Goal: Task Accomplishment & Management: Use online tool/utility

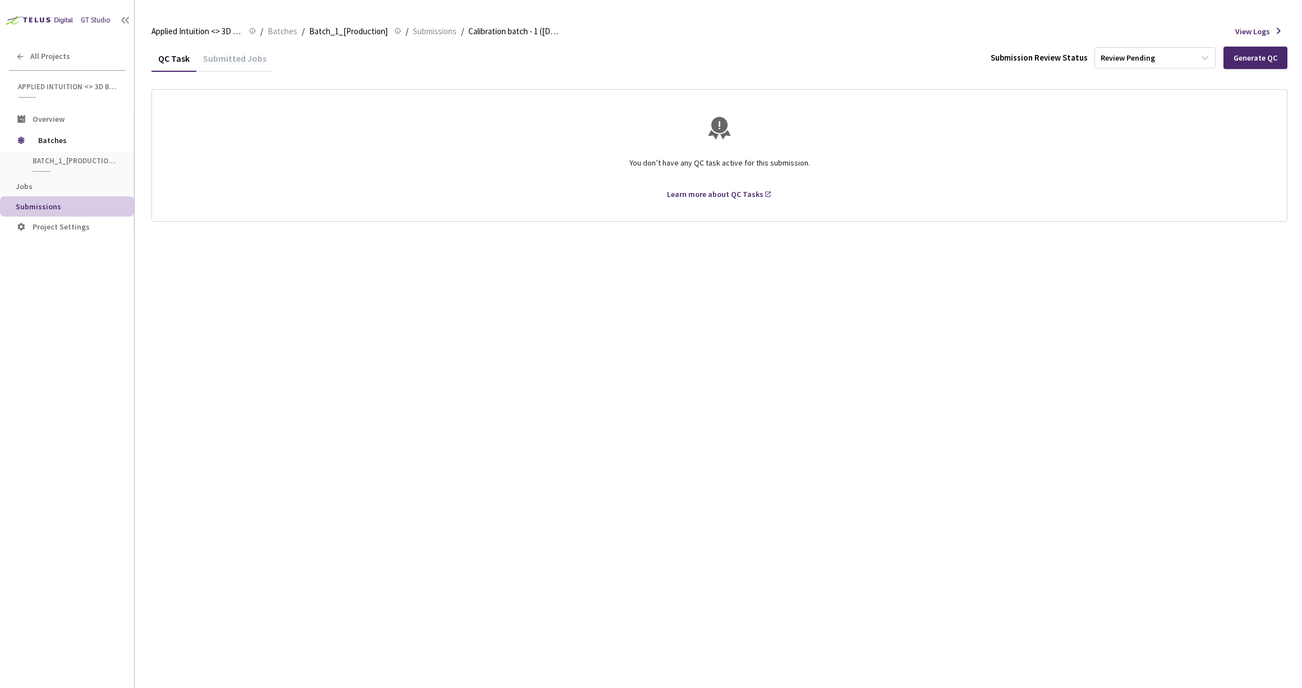
click at [228, 55] on div "Submitted Jobs" at bounding box center [234, 62] width 77 height 19
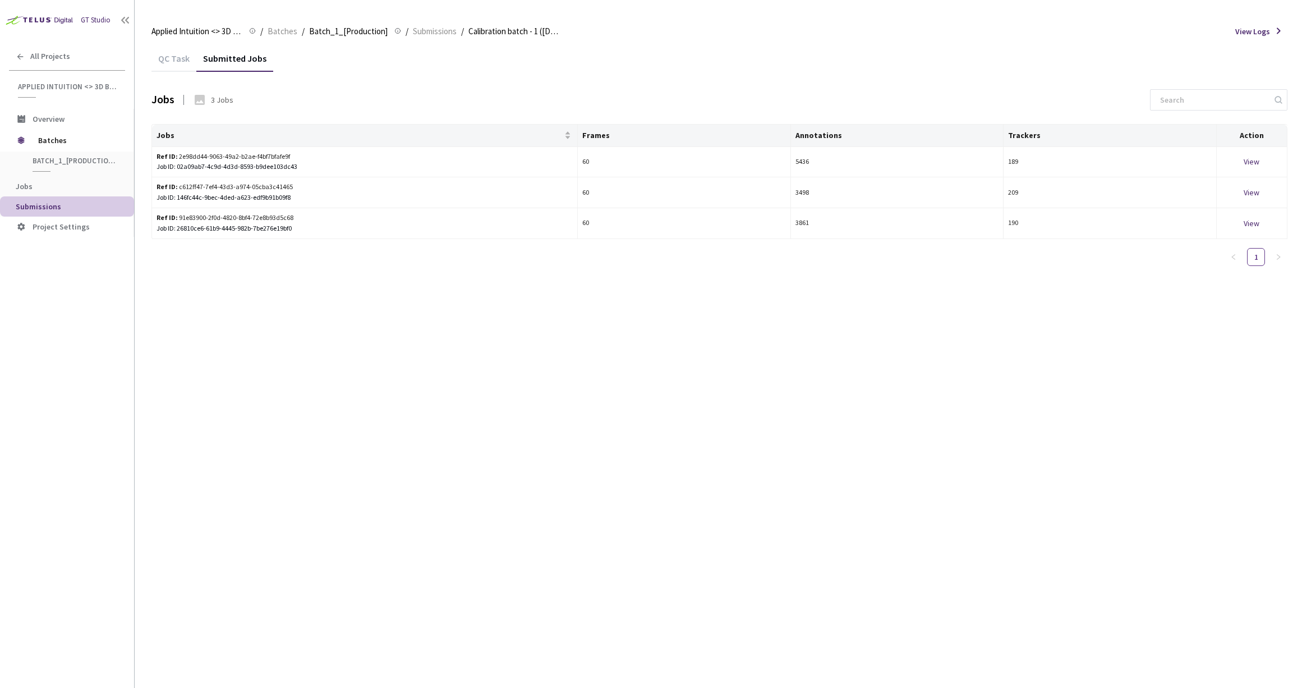
click at [177, 63] on div "QC Task" at bounding box center [173, 62] width 45 height 19
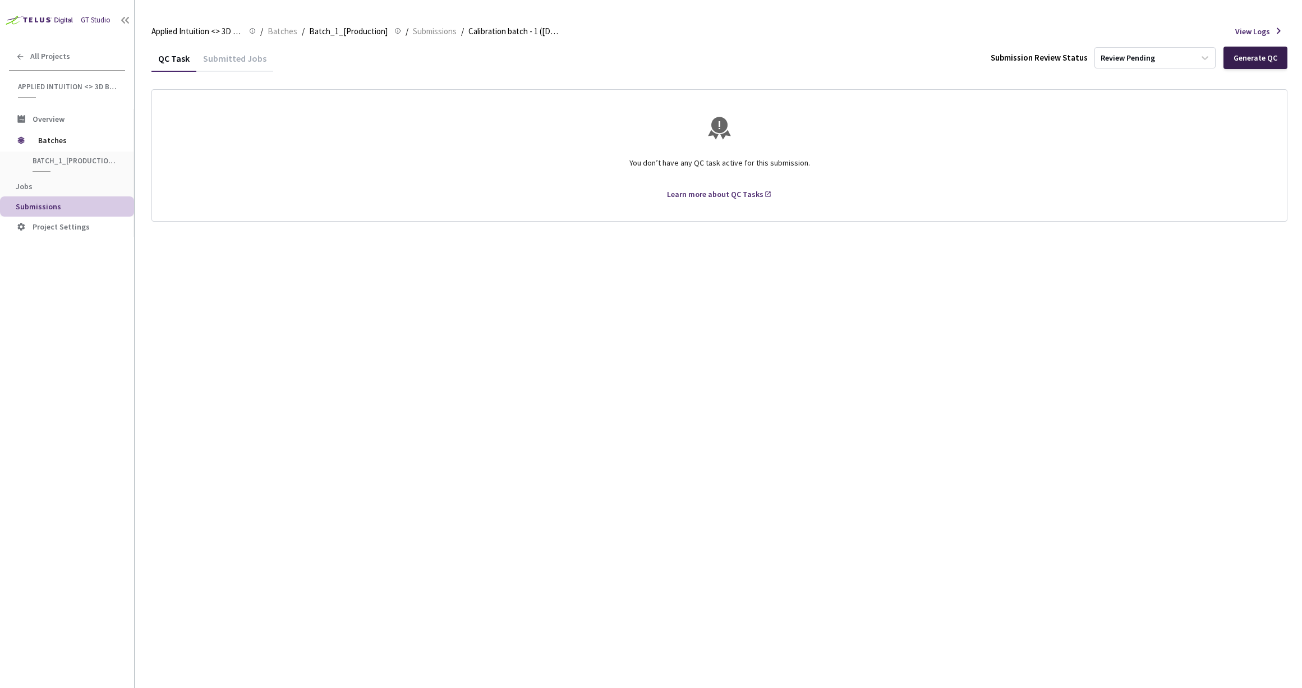
click at [1267, 59] on div "Generate QC" at bounding box center [1256, 57] width 44 height 9
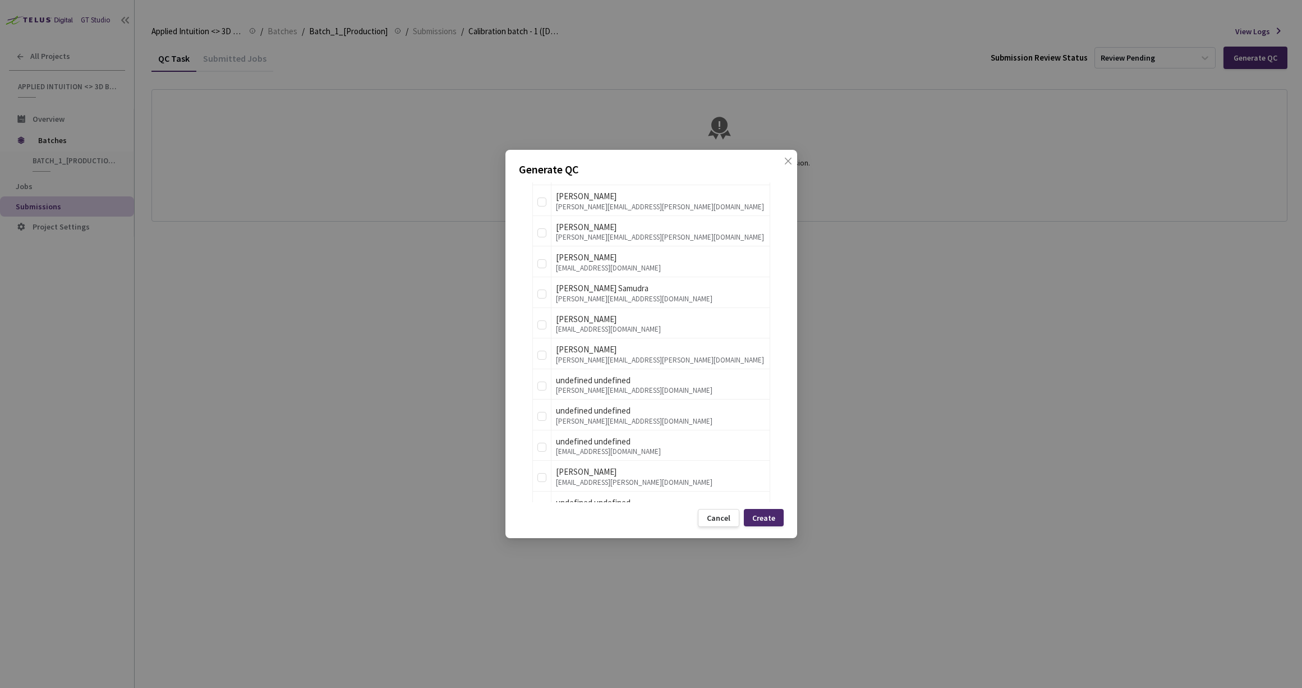
scroll to position [721, 0]
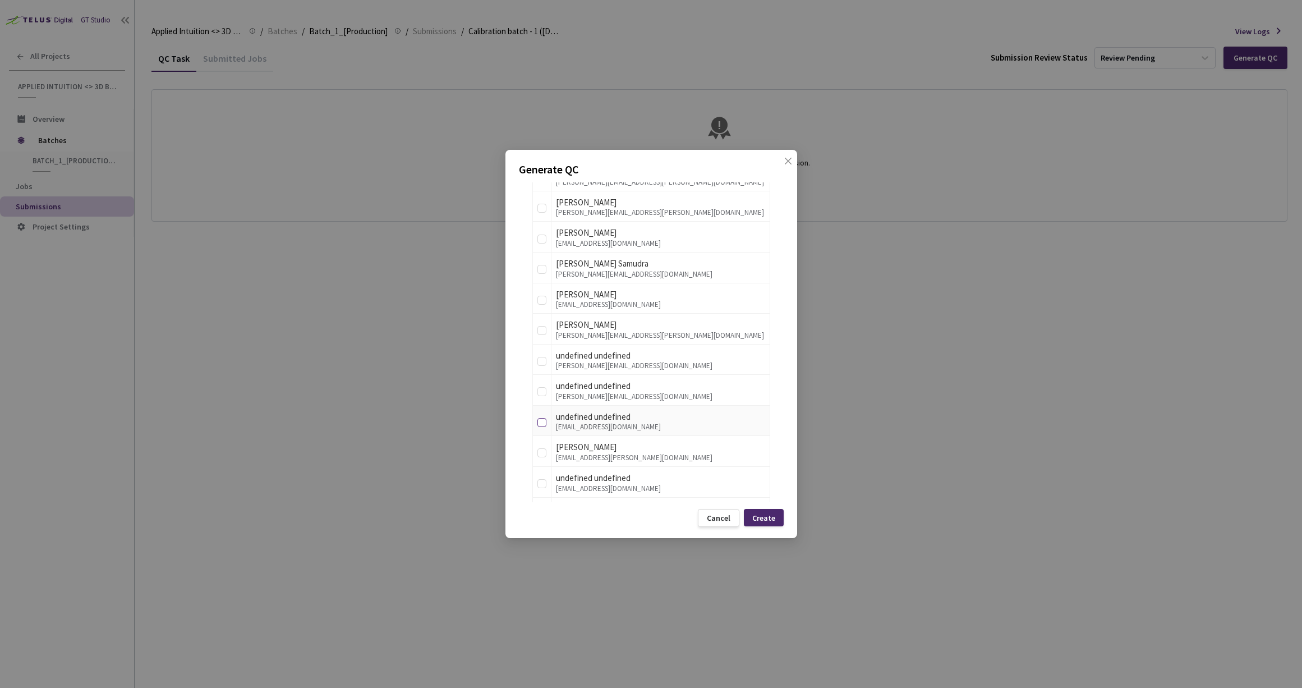
click at [540, 424] on input "checkbox" at bounding box center [541, 422] width 9 height 9
checkbox input "true"
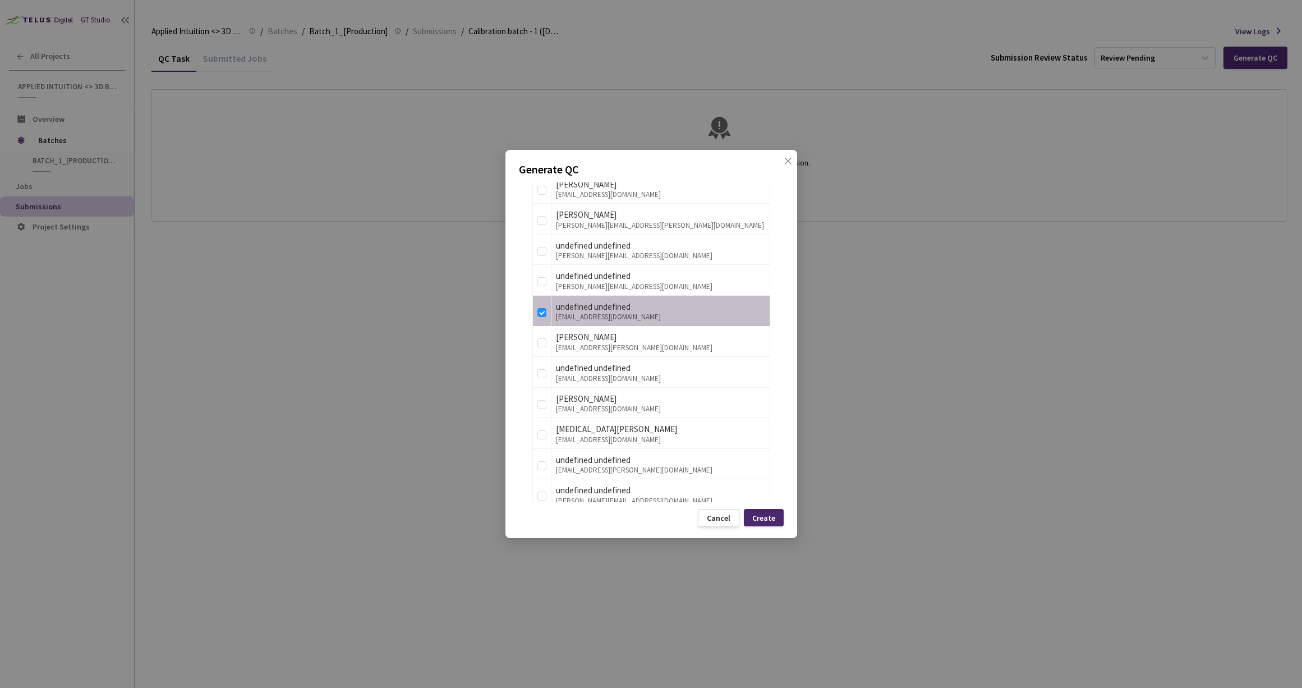
scroll to position [853, 0]
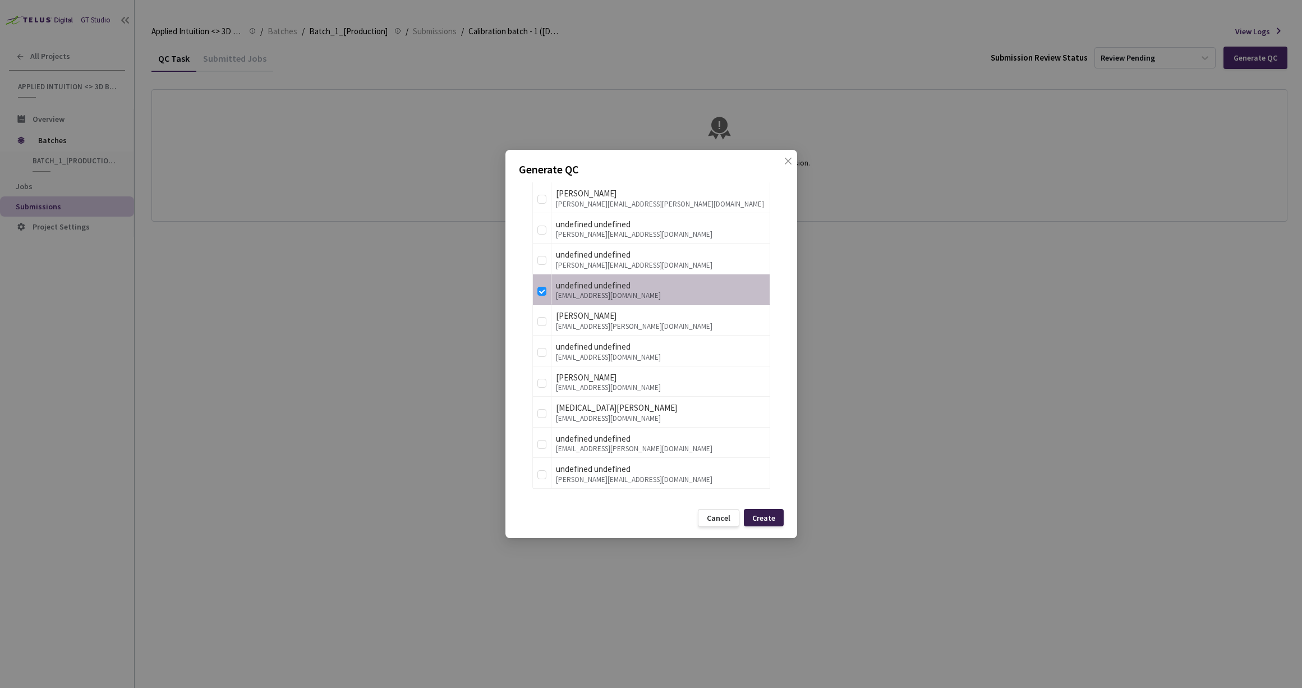
click at [775, 514] on div "Create" at bounding box center [764, 517] width 40 height 17
click at [542, 226] on input "checkbox" at bounding box center [541, 230] width 9 height 9
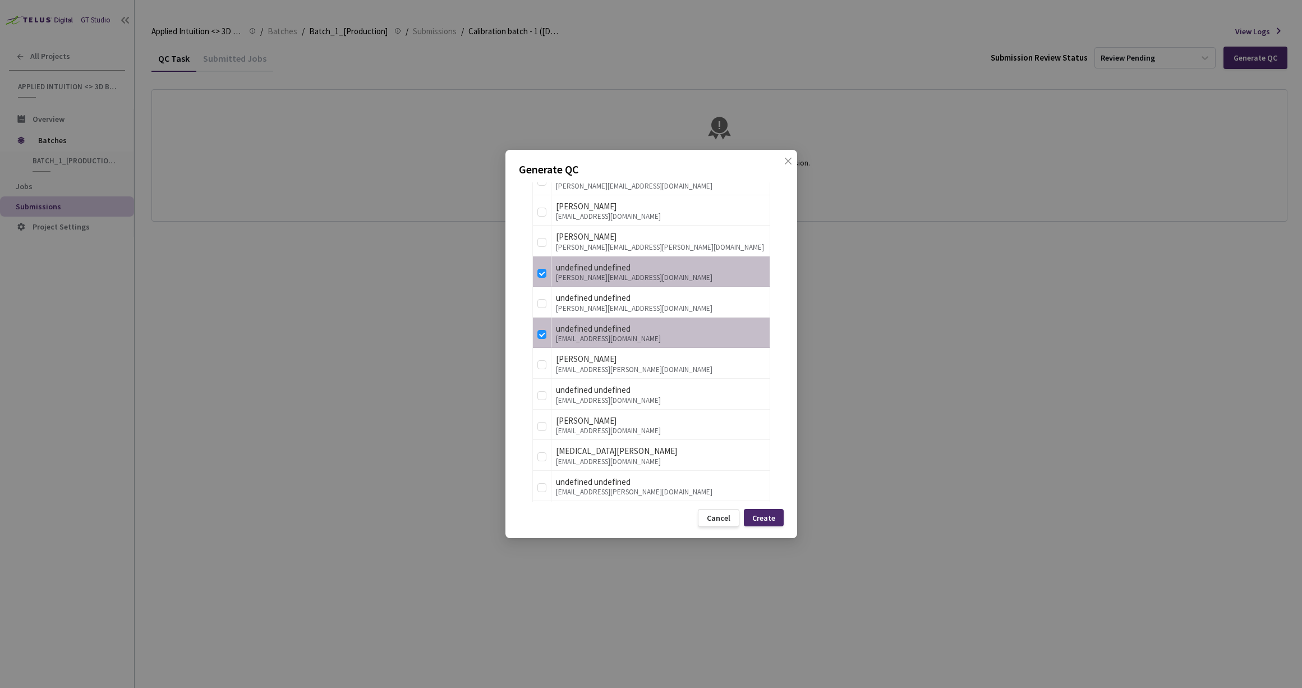
scroll to position [785, 0]
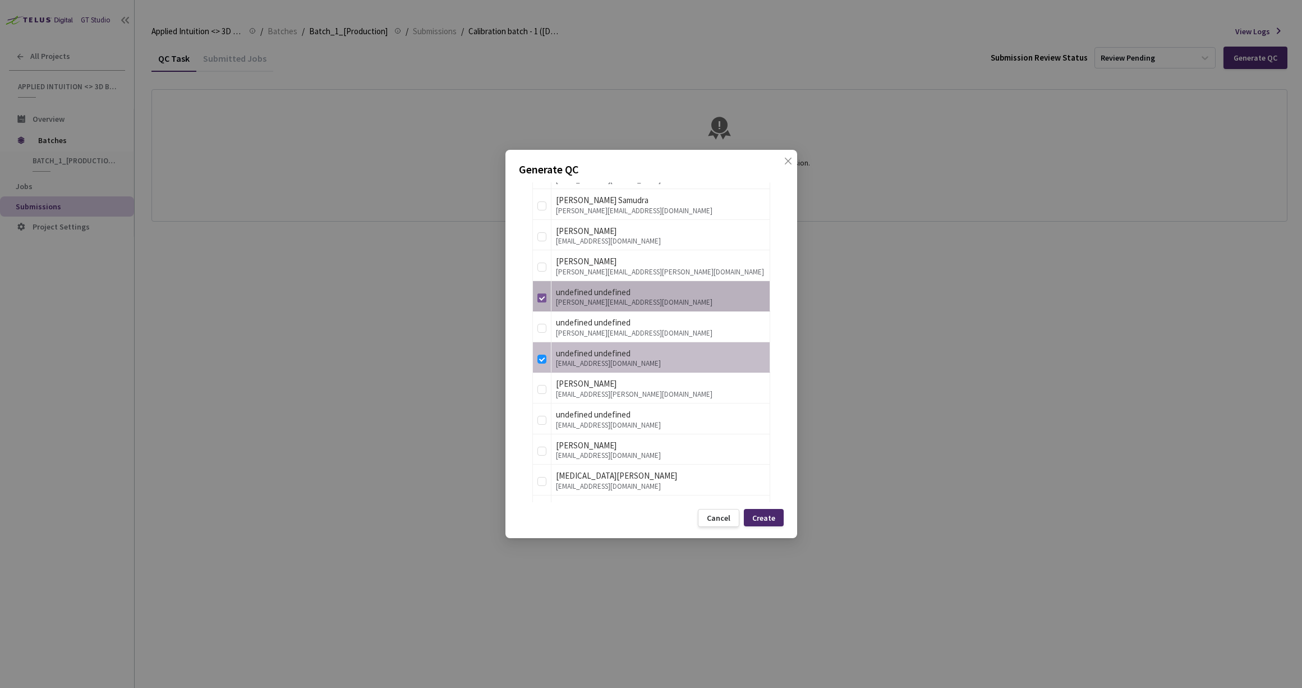
click at [540, 292] on label at bounding box center [541, 296] width 9 height 16
click at [540, 293] on input "checkbox" at bounding box center [541, 297] width 9 height 9
checkbox input "false"
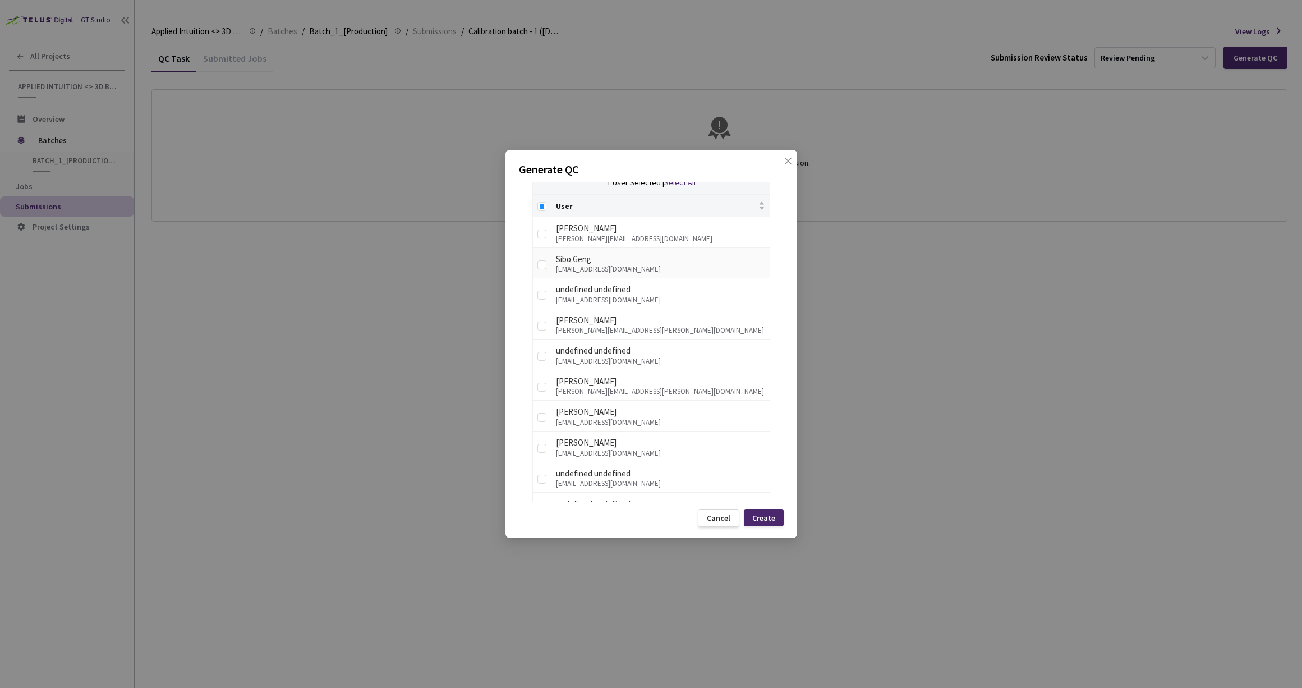
scroll to position [0, 0]
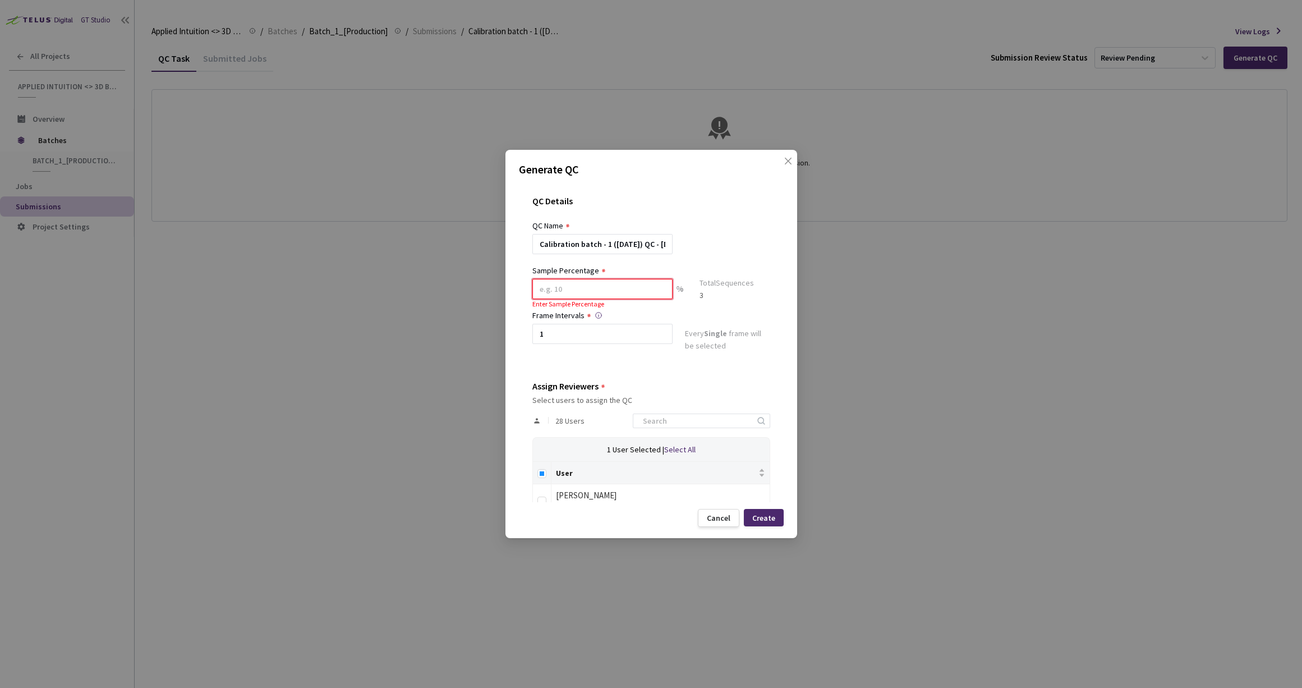
click at [648, 286] on input at bounding box center [602, 289] width 140 height 20
type input "100"
click at [750, 255] on div at bounding box center [651, 259] width 238 height 10
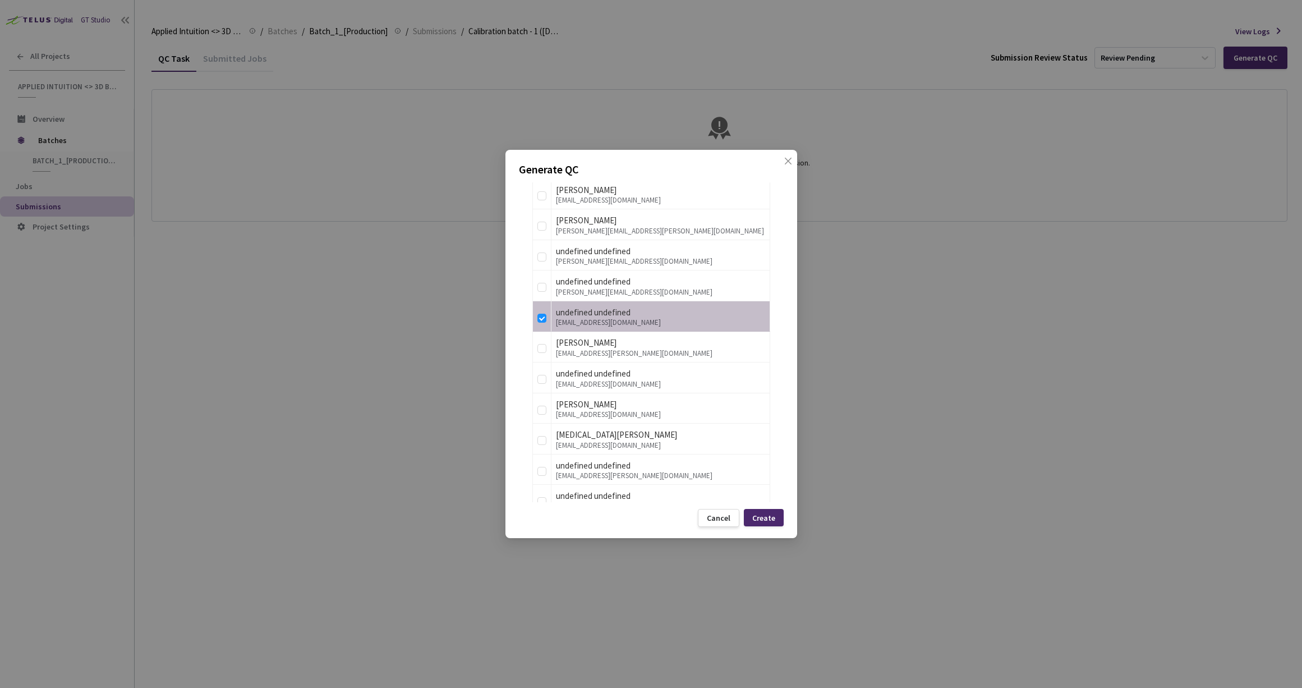
scroll to position [857, 0]
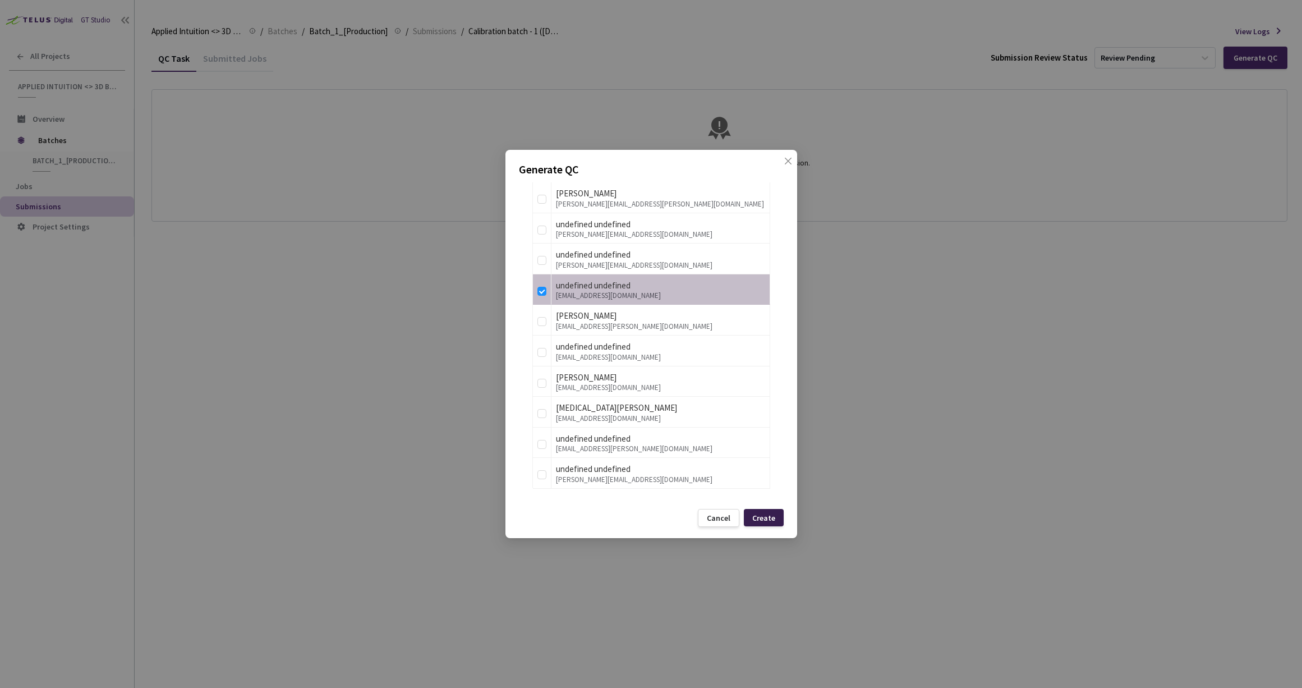
click at [775, 518] on div "Create" at bounding box center [764, 517] width 40 height 17
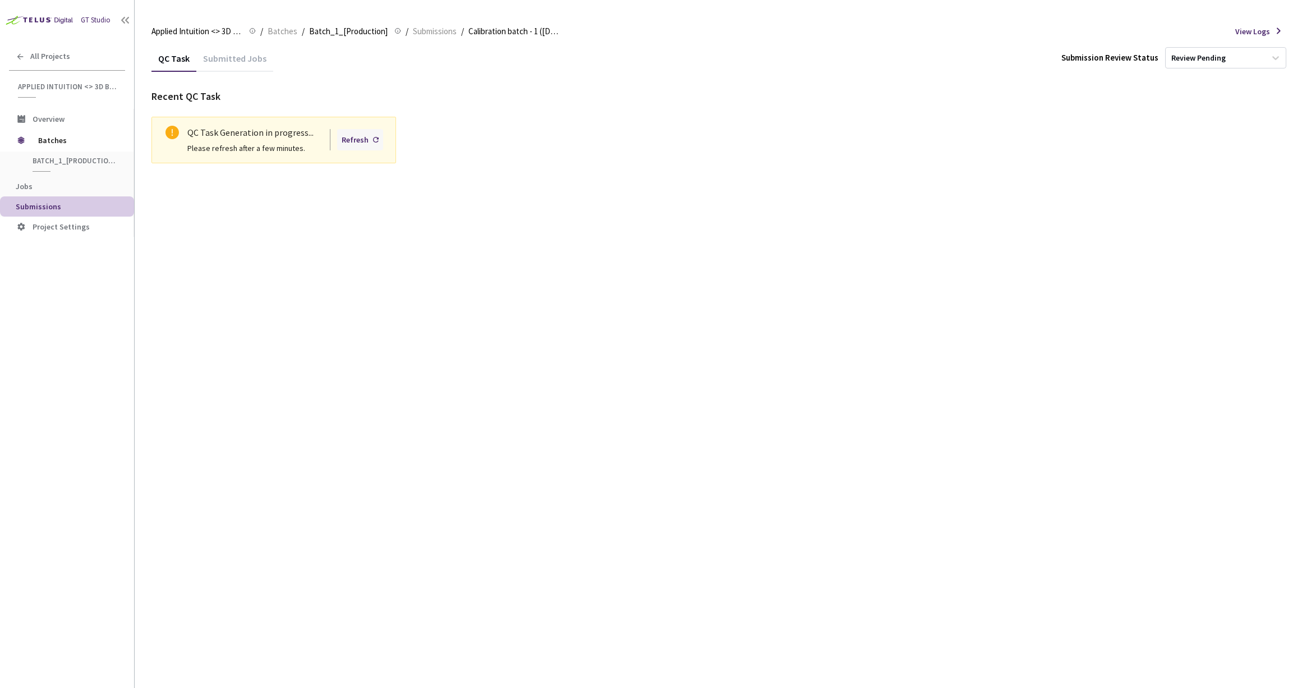
click at [348, 137] on div "Refresh" at bounding box center [355, 140] width 27 height 12
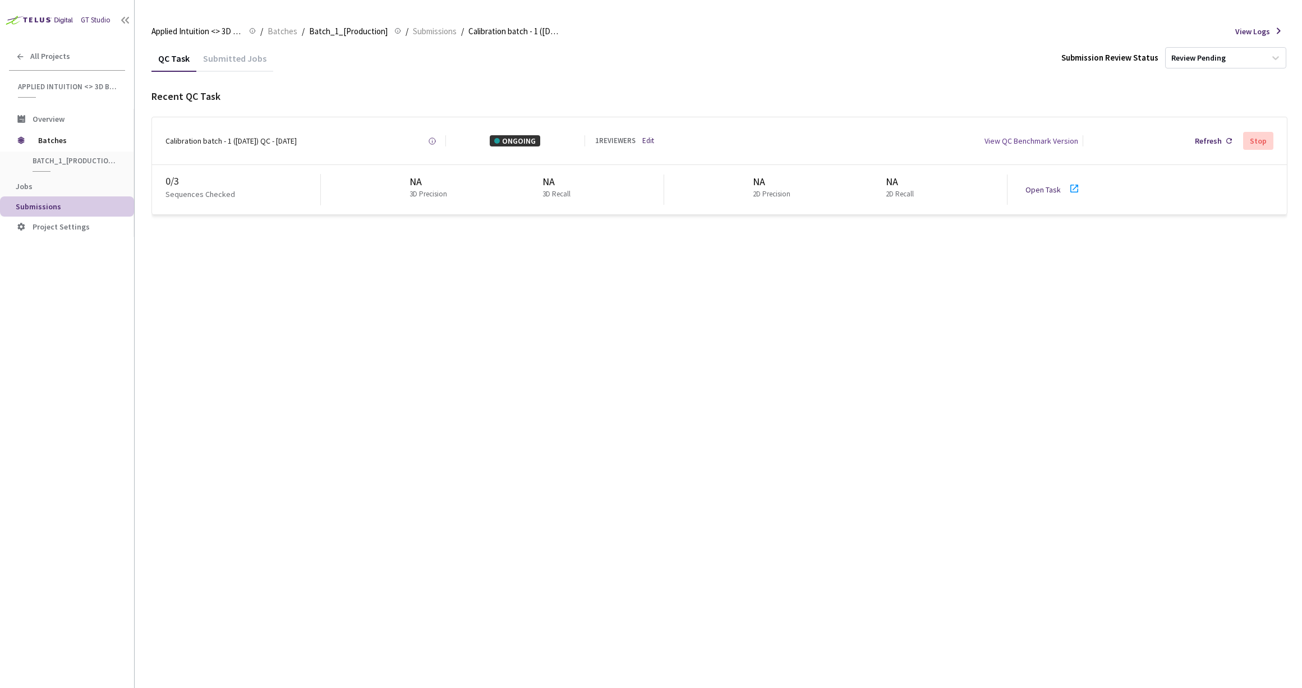
click at [1047, 186] on link "Open Task" at bounding box center [1043, 190] width 35 height 10
